Goal: Register for event/course

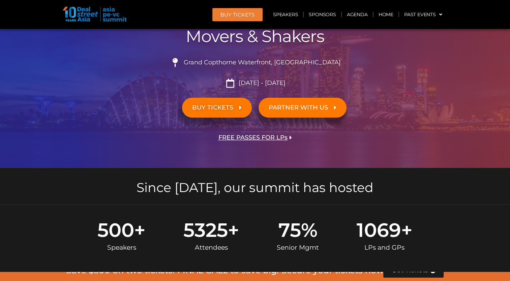
scroll to position [168, 0]
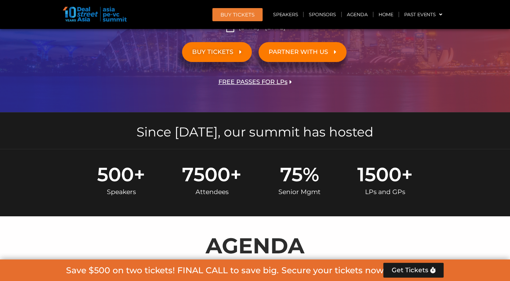
click at [257, 85] on span "FREE PASSES FOR LPs" at bounding box center [252, 82] width 69 height 6
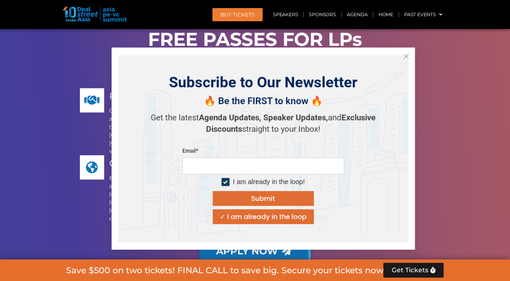
scroll to position [4538, 0]
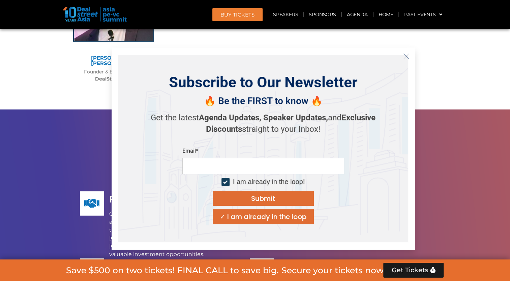
click at [405, 59] on icon "Close" at bounding box center [406, 56] width 6 height 6
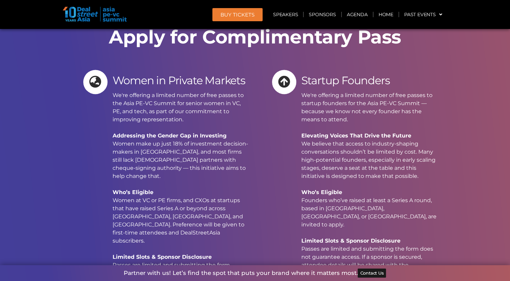
scroll to position [6122, 0]
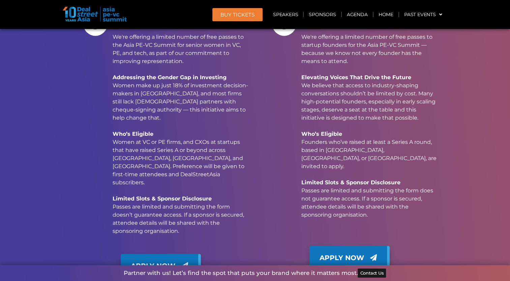
click at [161, 254] on link "Apply Now" at bounding box center [161, 266] width 80 height 24
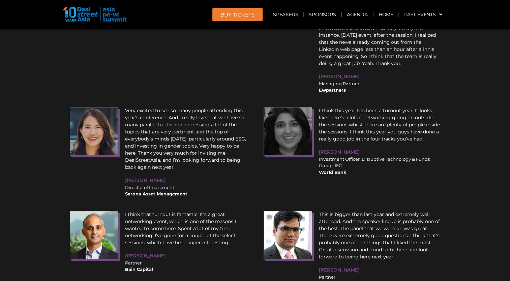
scroll to position [7699, 0]
click at [355, 13] on link "Agenda" at bounding box center [357, 14] width 31 height 15
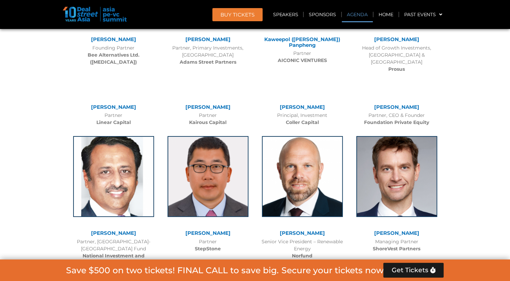
scroll to position [358, 0]
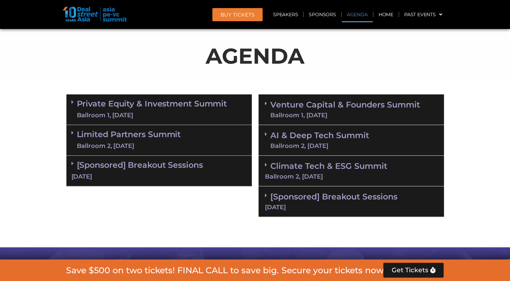
click at [181, 113] on div "Ballroom 1, 10 Sept" at bounding box center [152, 115] width 150 height 8
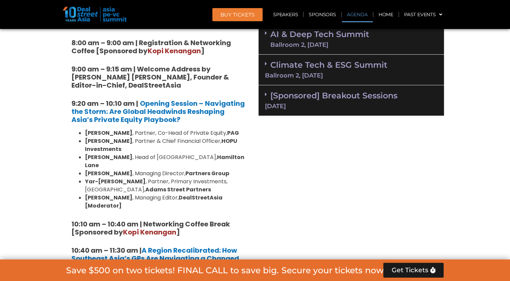
scroll to position [257, 0]
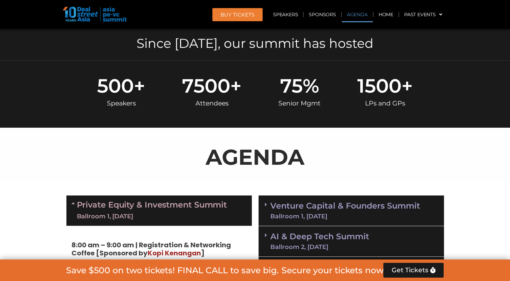
drag, startPoint x: 330, startPoint y: 205, endPoint x: 329, endPoint y: 201, distance: 4.1
click at [330, 205] on link "Venture Capital & Founders​ Summit Ballroom 1, 11 Sept" at bounding box center [345, 211] width 150 height 18
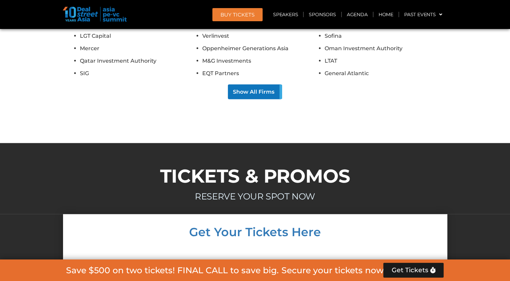
scroll to position [6457, 0]
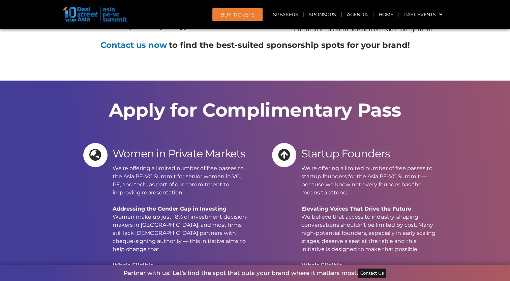
scroll to position [8007, 0]
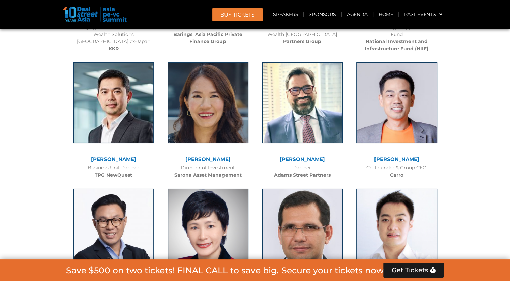
scroll to position [2447, 0]
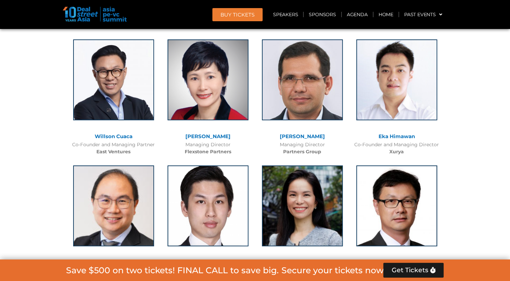
click at [308, 259] on link "Susli Lie" at bounding box center [302, 262] width 45 height 6
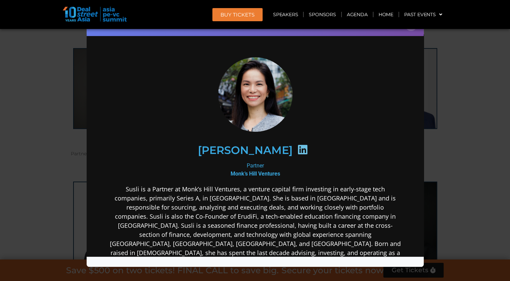
scroll to position [2028, 0]
click at [497, 84] on div "Speaker Profile ×" at bounding box center [255, 140] width 510 height 281
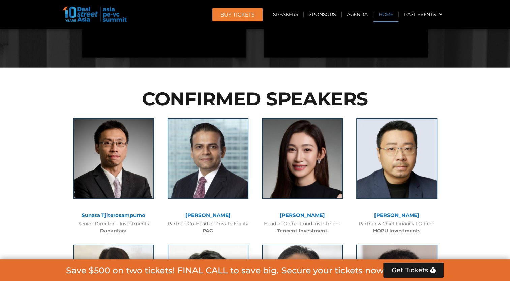
scroll to position [1692, 0]
